Goal: Information Seeking & Learning: Learn about a topic

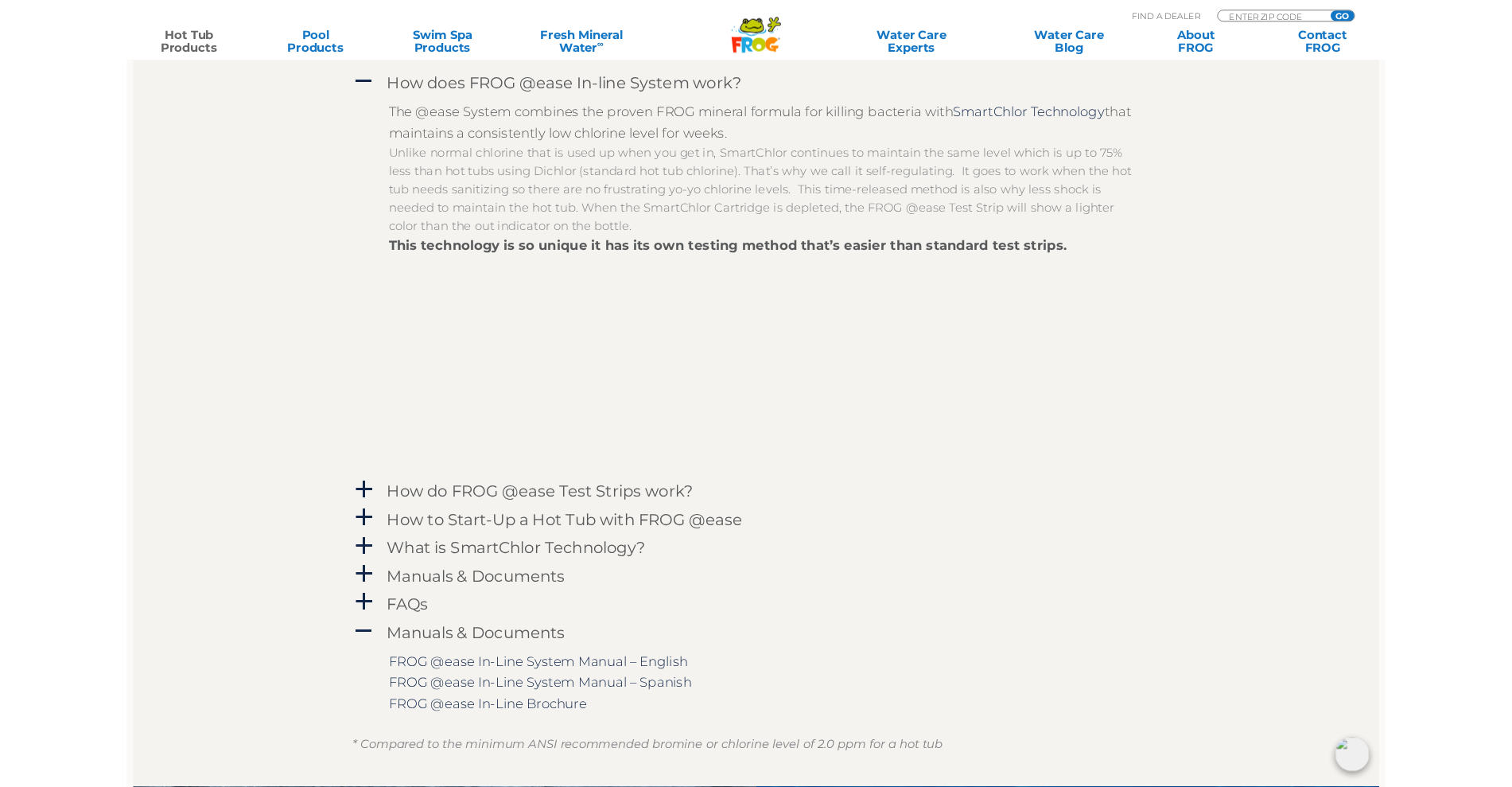
scroll to position [1691, 0]
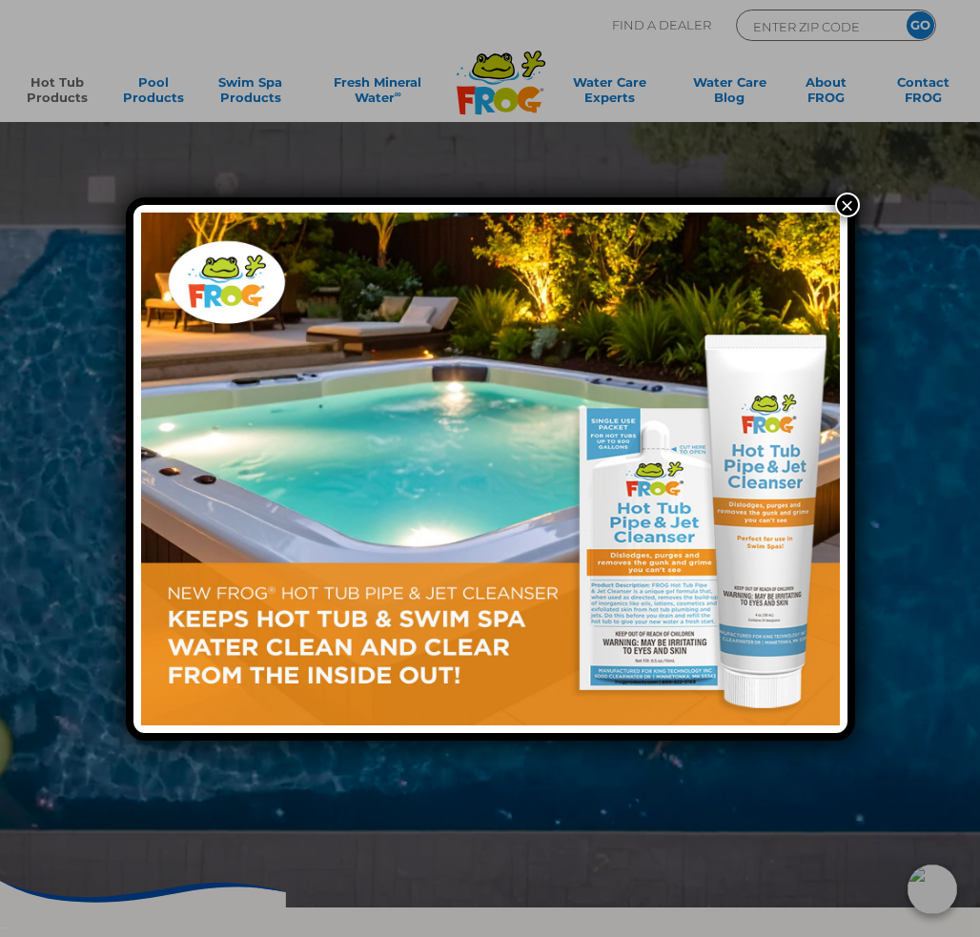
click at [302, 464] on img at bounding box center [490, 469] width 699 height 513
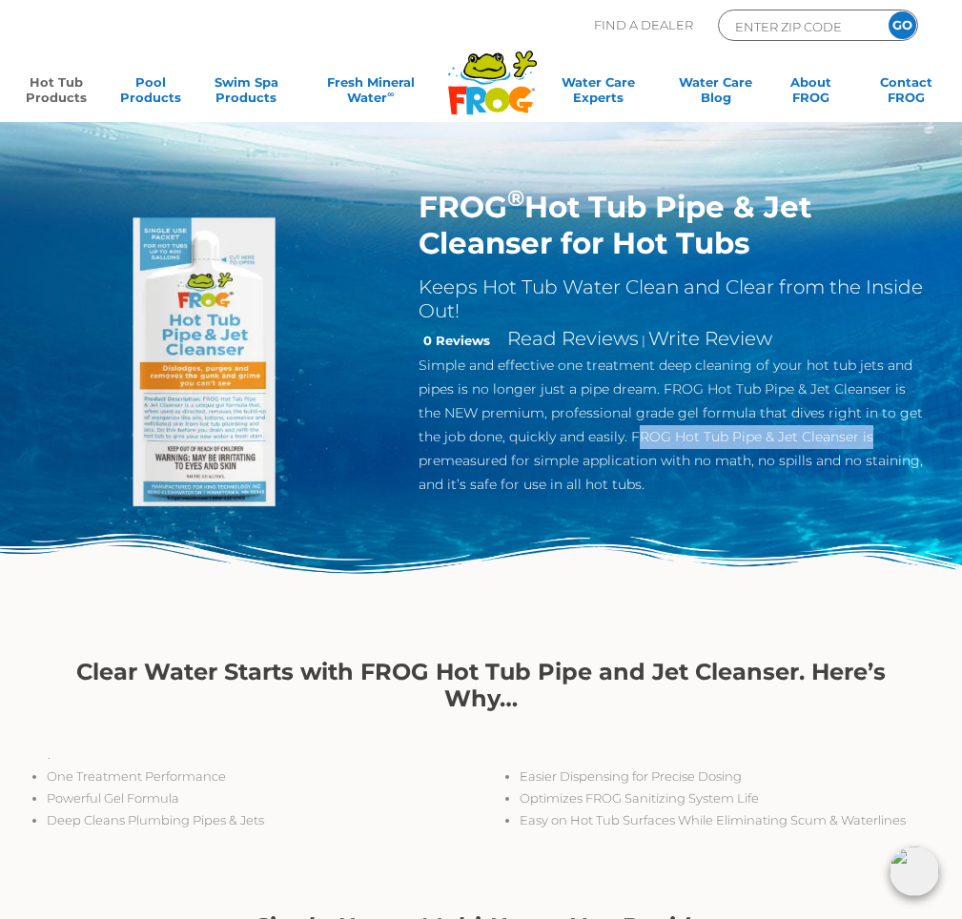
drag, startPoint x: 609, startPoint y: 439, endPoint x: 846, endPoint y: 437, distance: 236.4
click at [846, 437] on p "Simple and effective one treatment deep cleaning of your hot tub jets and pipes…" at bounding box center [672, 425] width 506 height 143
click at [668, 434] on p "Simple and effective one treatment deep cleaning of your hot tub jets and pipes…" at bounding box center [672, 425] width 506 height 143
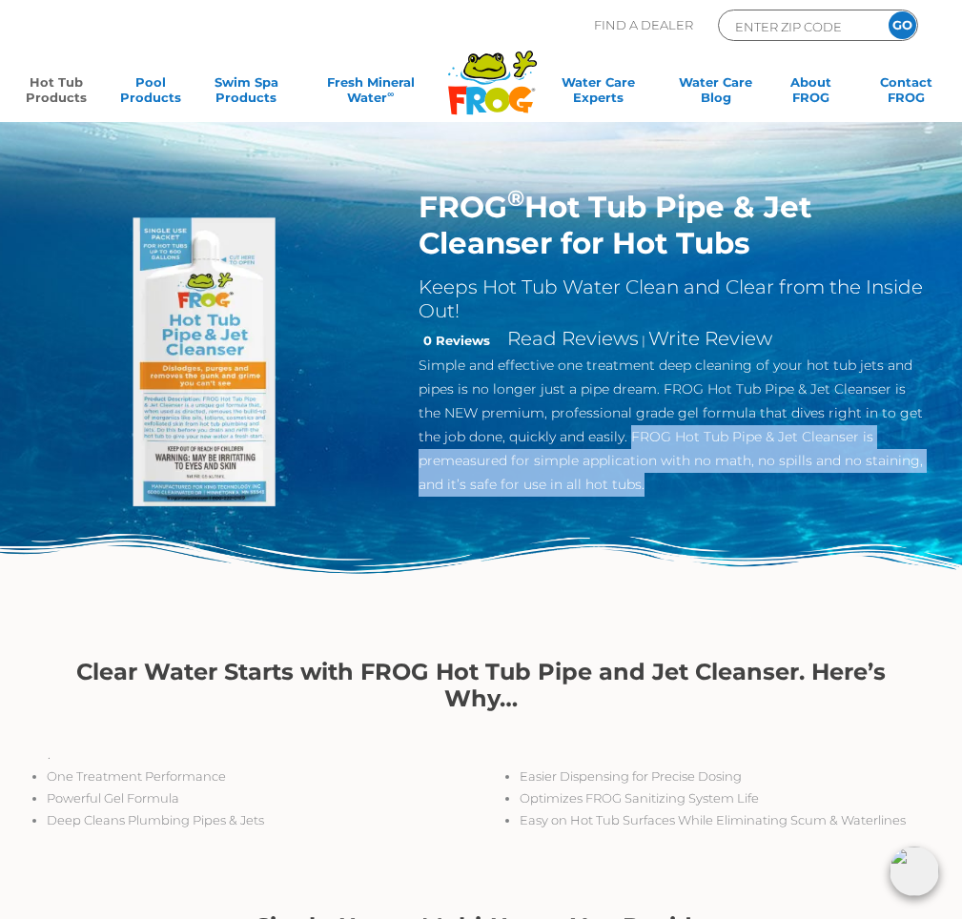
drag, startPoint x: 607, startPoint y: 438, endPoint x: 829, endPoint y: 485, distance: 227.2
click at [829, 485] on p "Simple and effective one treatment deep cleaning of your hot tub jets and pipes…" at bounding box center [672, 425] width 506 height 143
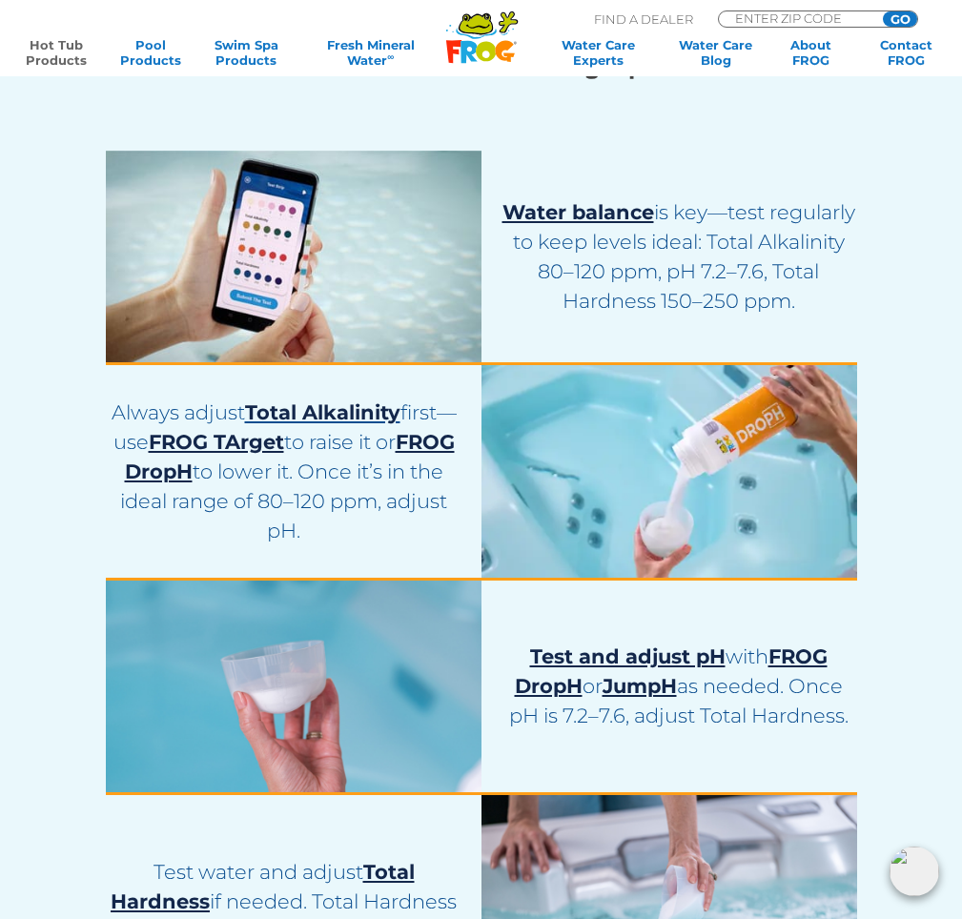
scroll to position [3337, 0]
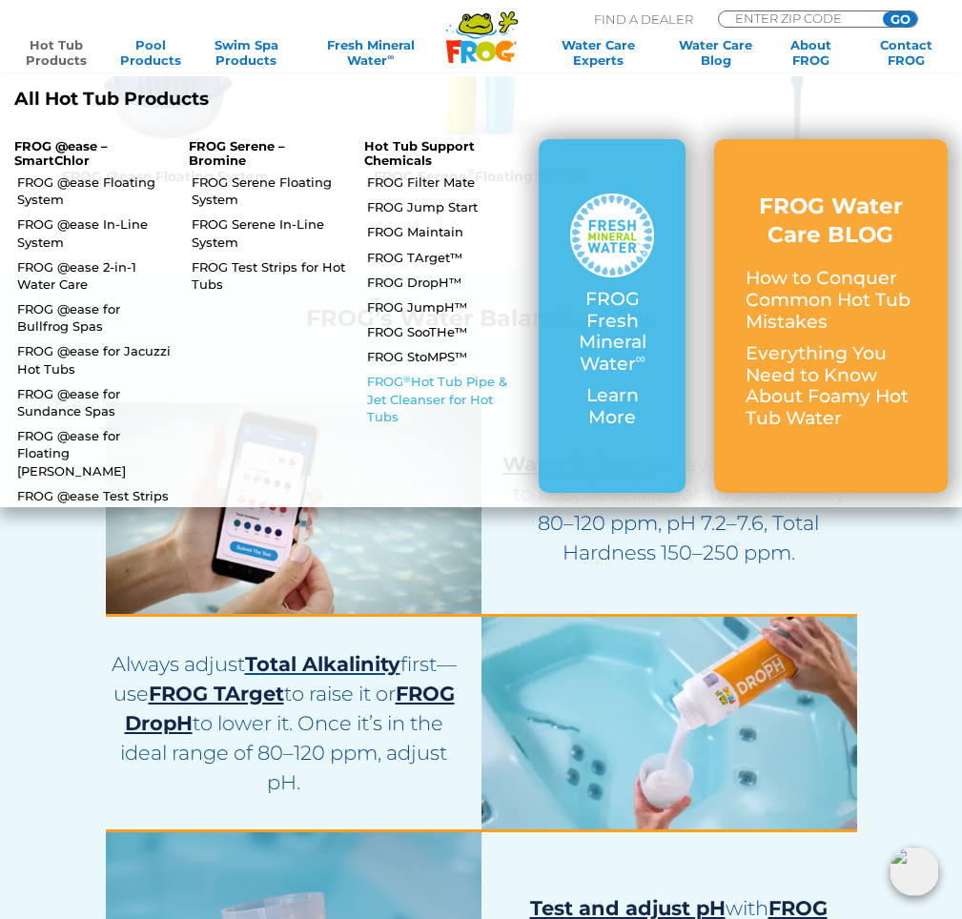
click at [412, 382] on link "FROG ® Hot Tub Pipe & Jet Cleanser for Hot Tubs" at bounding box center [445, 399] width 157 height 52
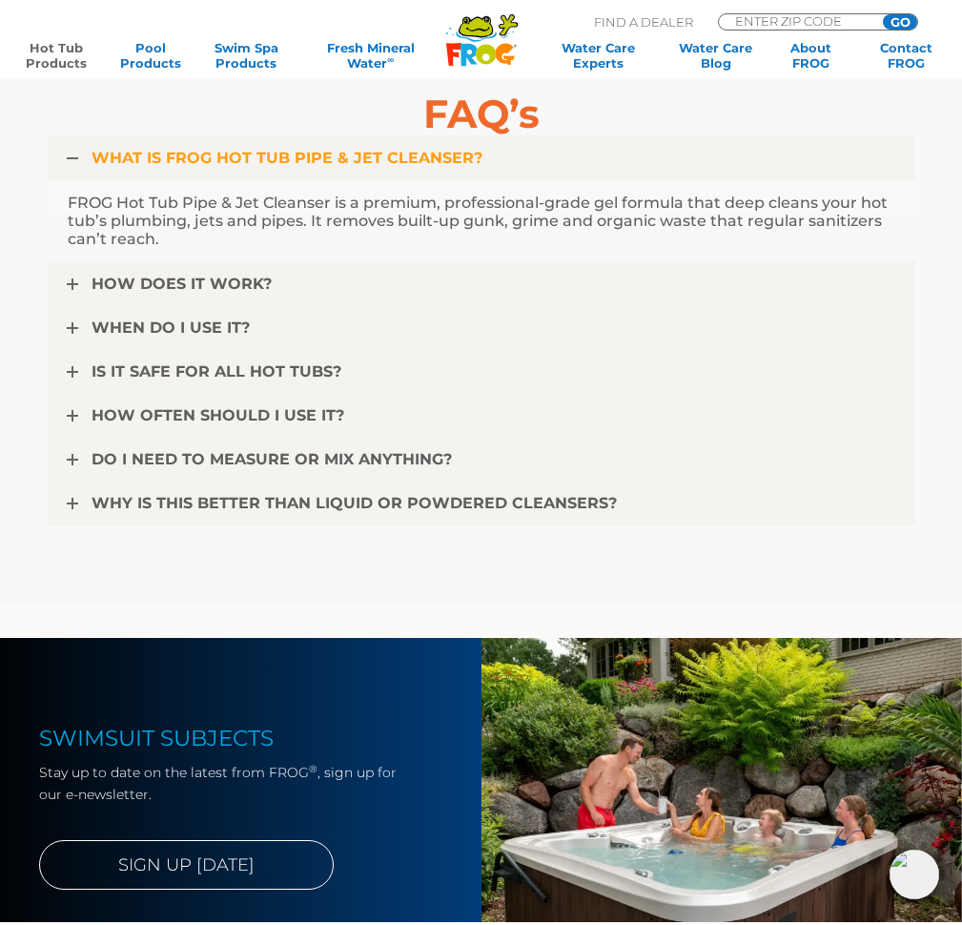
scroll to position [4886, 0]
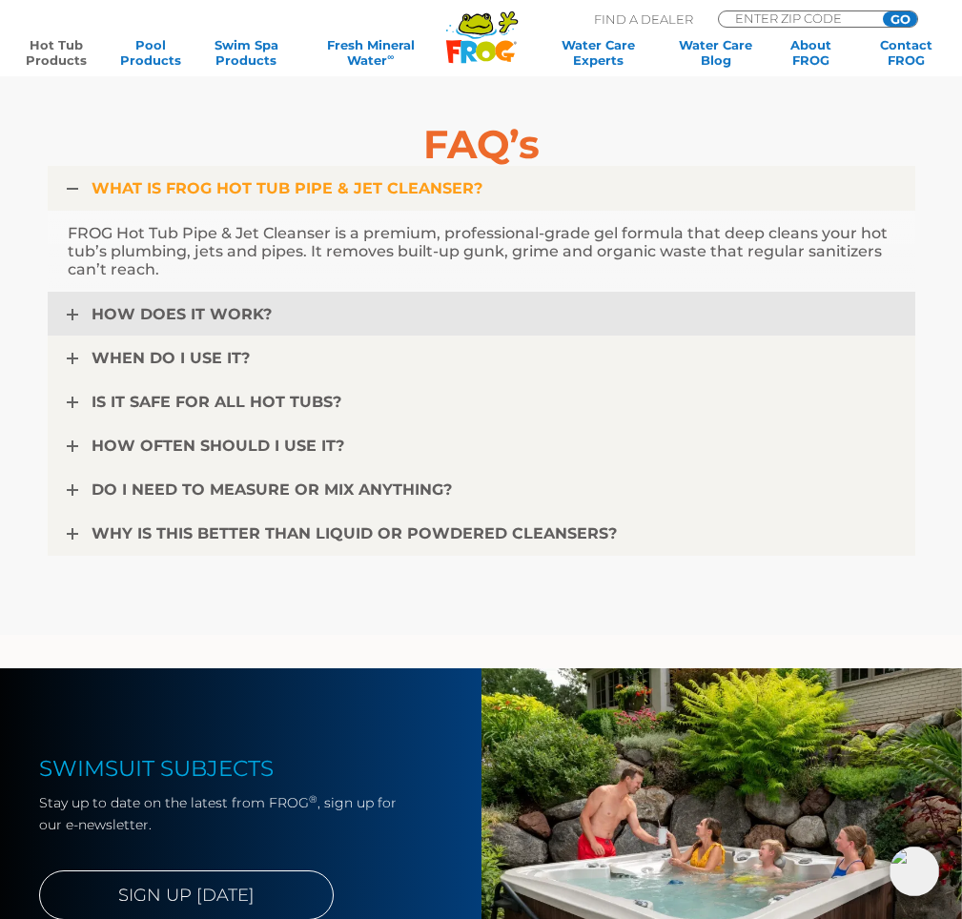
click at [143, 316] on span "HOW DOES IT WORK?" at bounding box center [182, 314] width 180 height 18
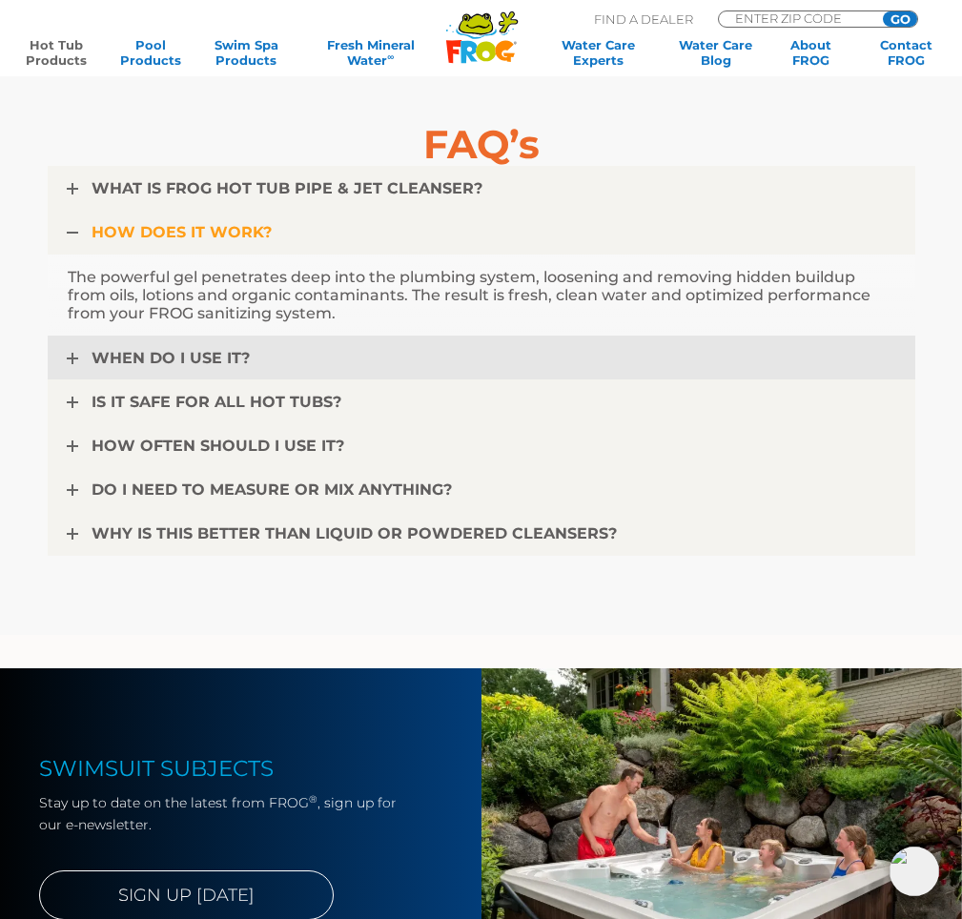
click at [169, 361] on span "WHEN DO I USE IT?" at bounding box center [171, 358] width 158 height 18
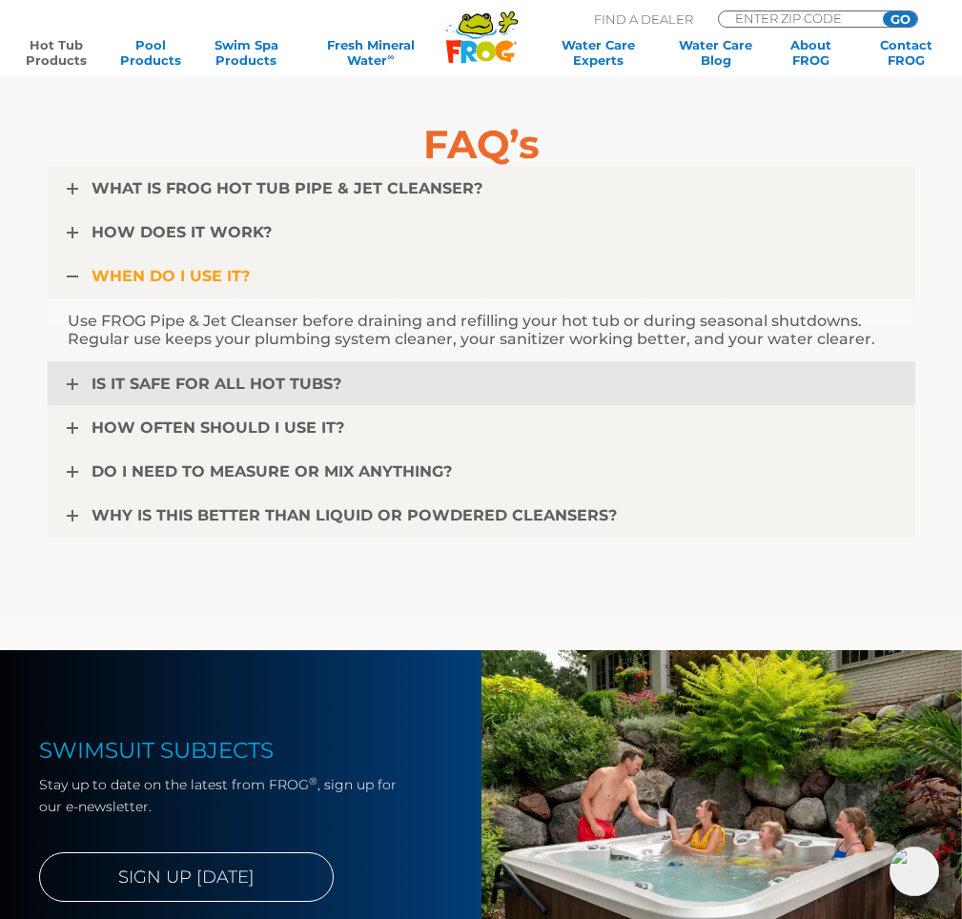
click at [174, 382] on span "IS IT SAFE FOR ALL HOT TUBS?" at bounding box center [217, 384] width 250 height 18
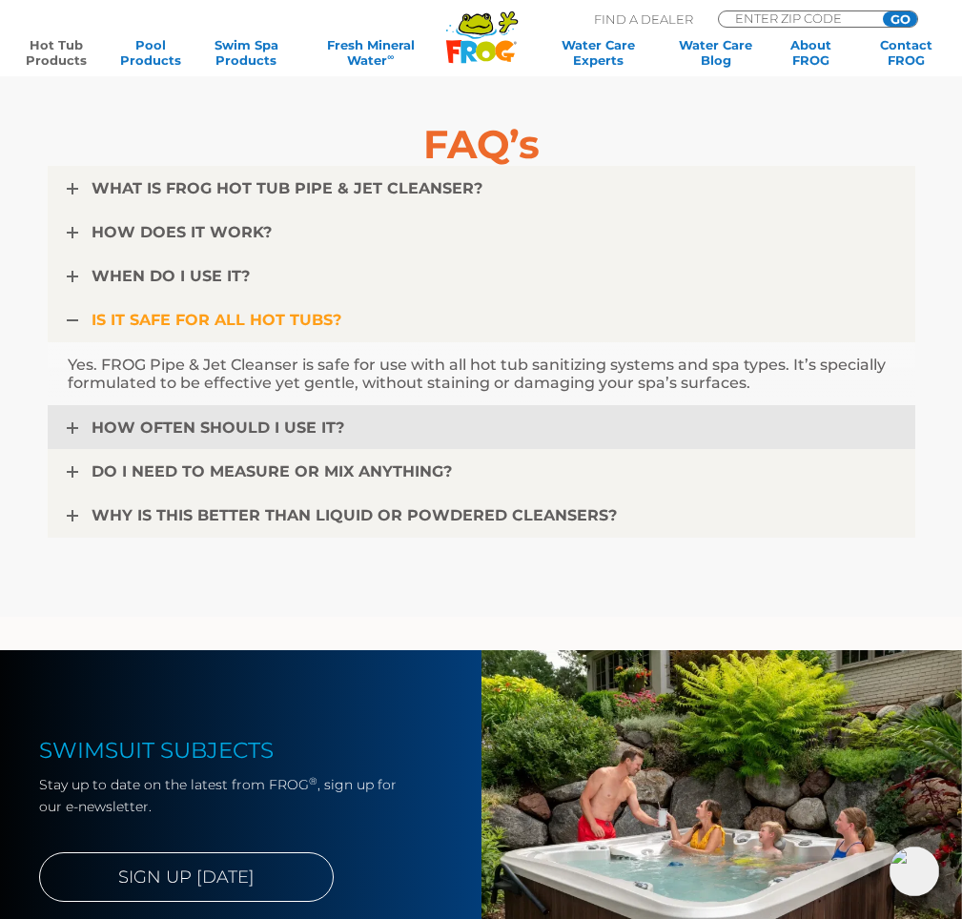
click at [183, 439] on link "HOW OFTEN SHOULD I USE IT?" at bounding box center [482, 427] width 868 height 45
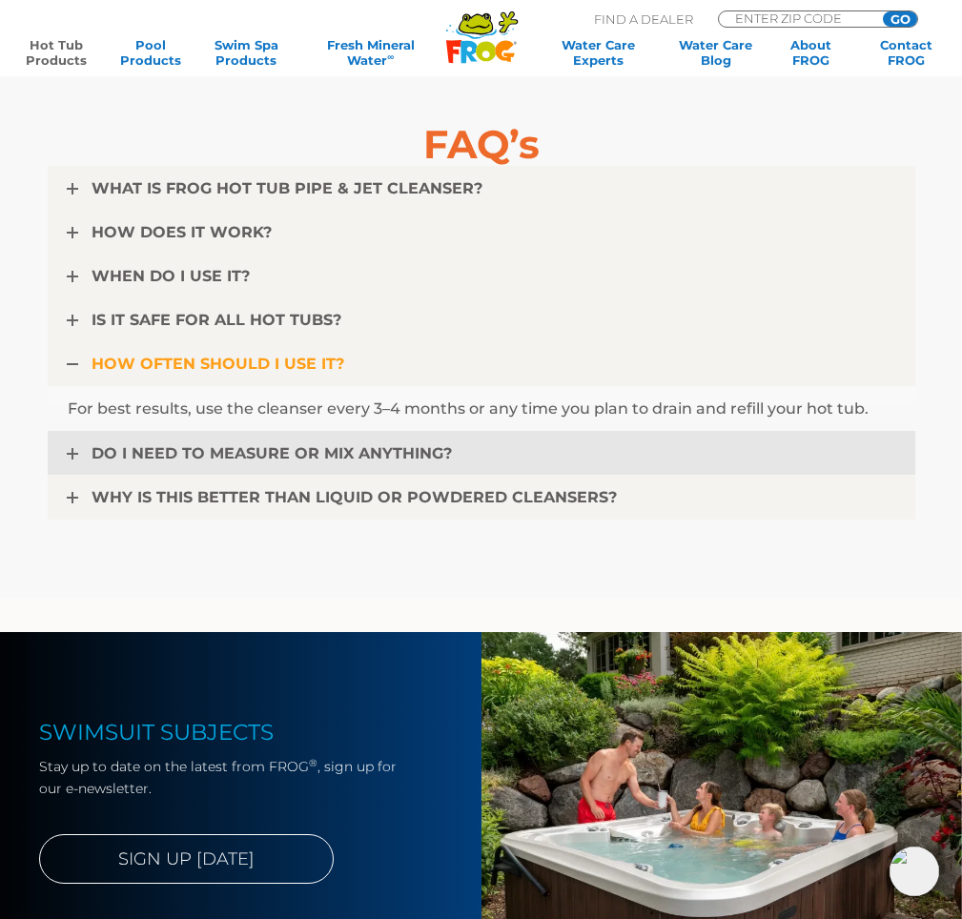
click at [181, 450] on span "DO I NEED TO MEASURE OR MIX ANYTHING?" at bounding box center [272, 453] width 360 height 18
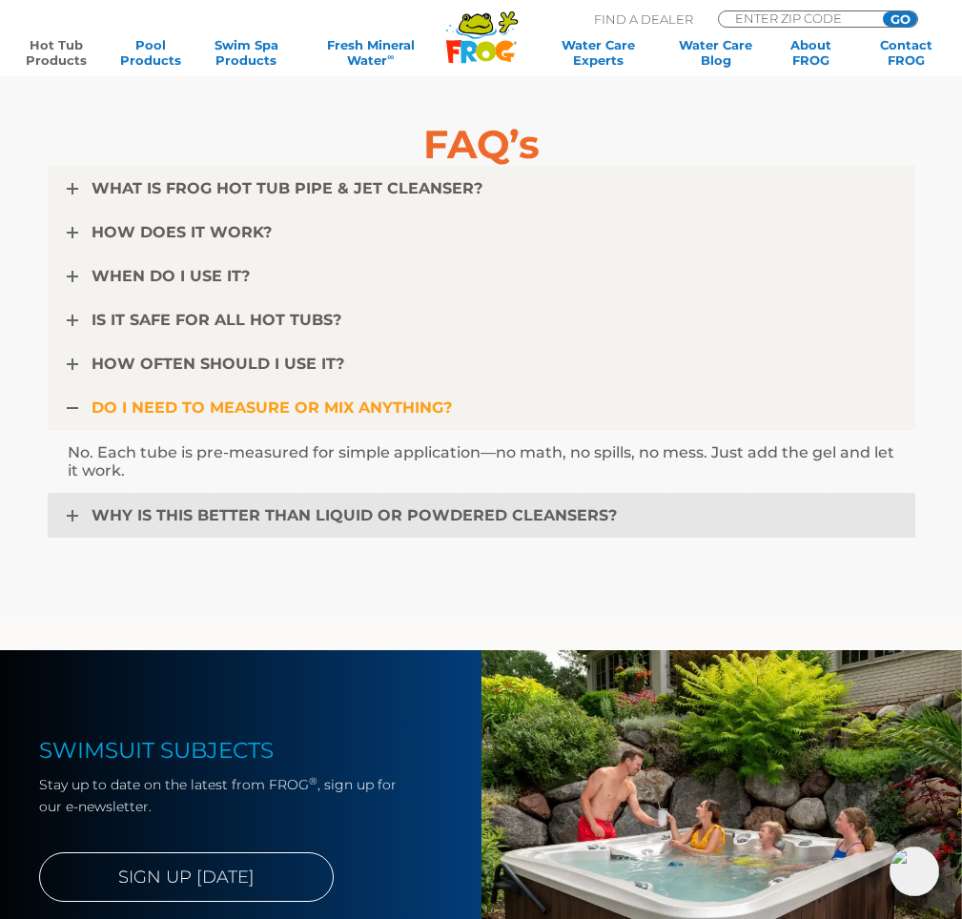
click at [171, 514] on span "WHY IS THIS BETTER THAN LIQUID OR POWDERED CLEANSERS?" at bounding box center [354, 515] width 525 height 18
